Goal: Information Seeking & Learning: Check status

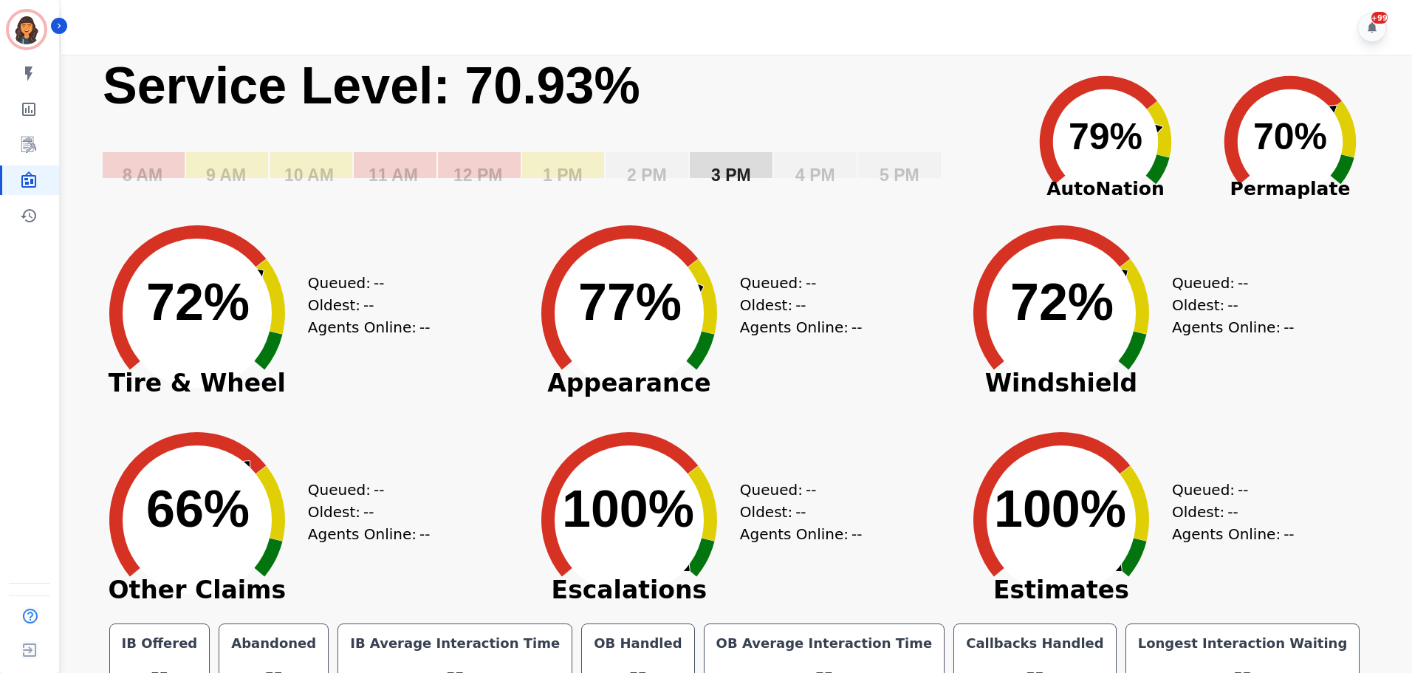
scroll to position [33, 0]
